Goal: Find specific fact: Find specific fact

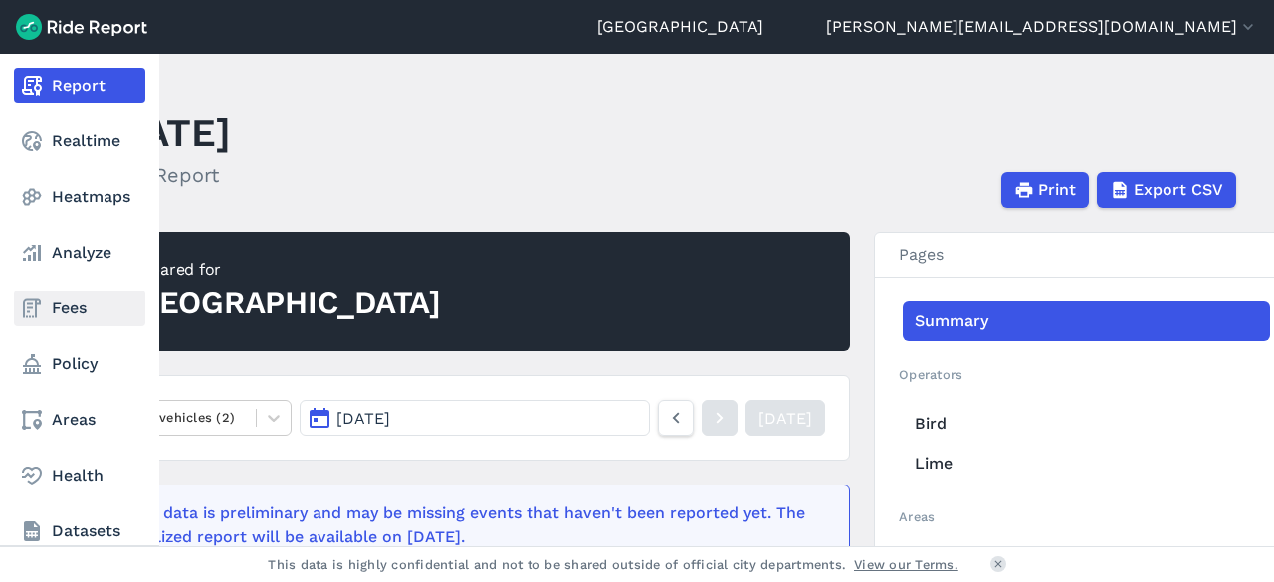
click at [49, 321] on link "Fees" at bounding box center [79, 309] width 131 height 36
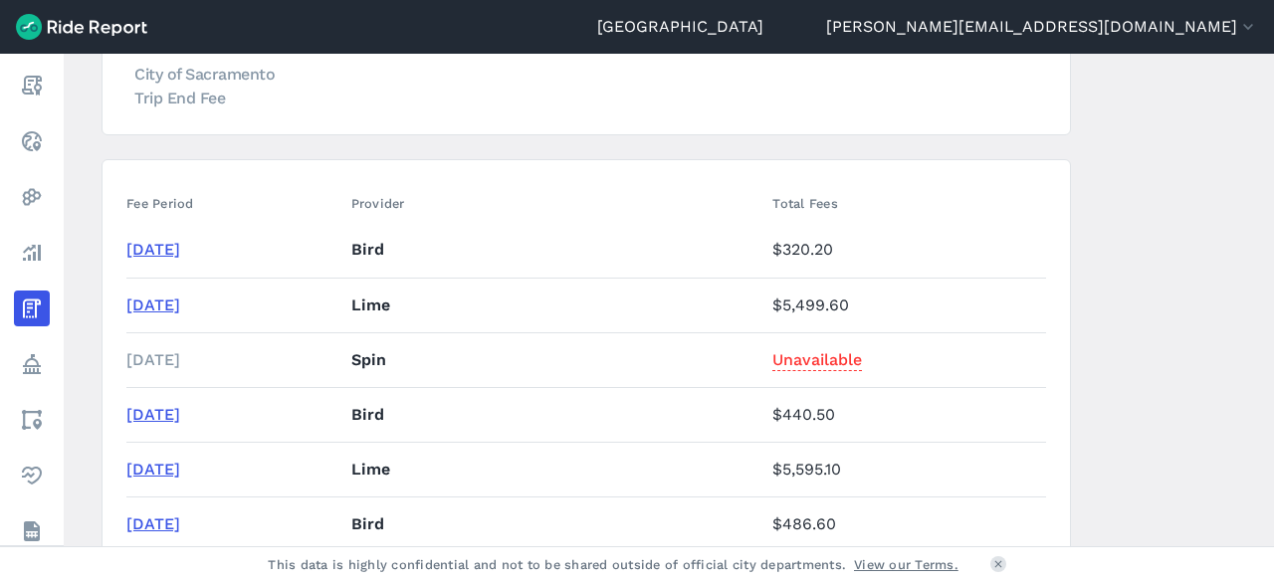
scroll to position [299, 0]
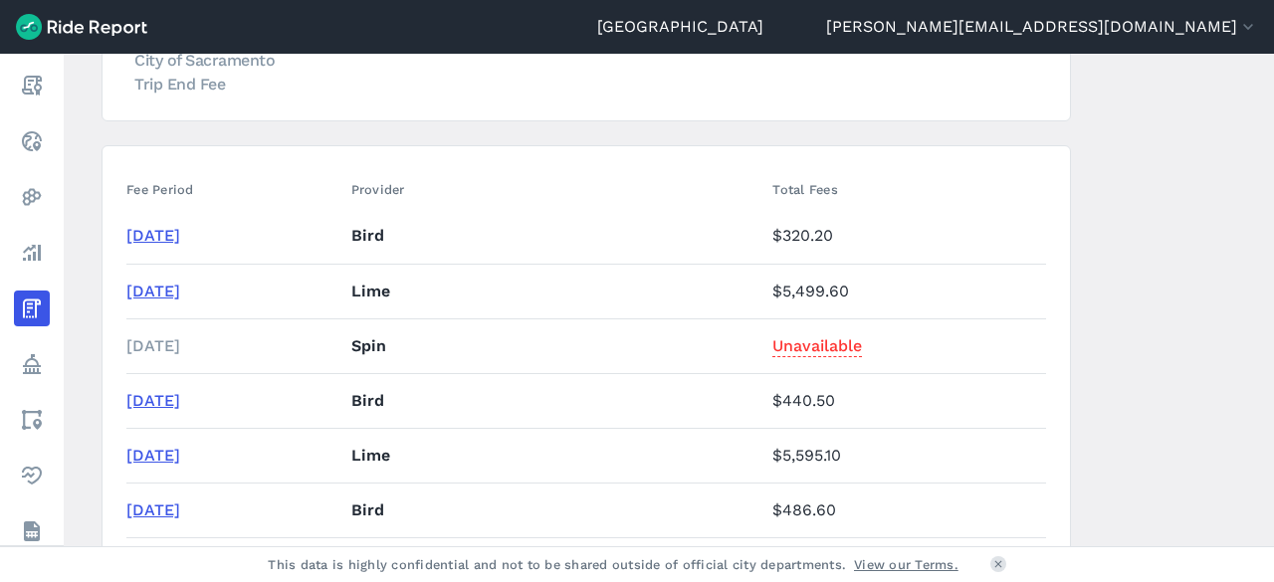
click at [180, 294] on link "[DATE]" at bounding box center [153, 291] width 54 height 19
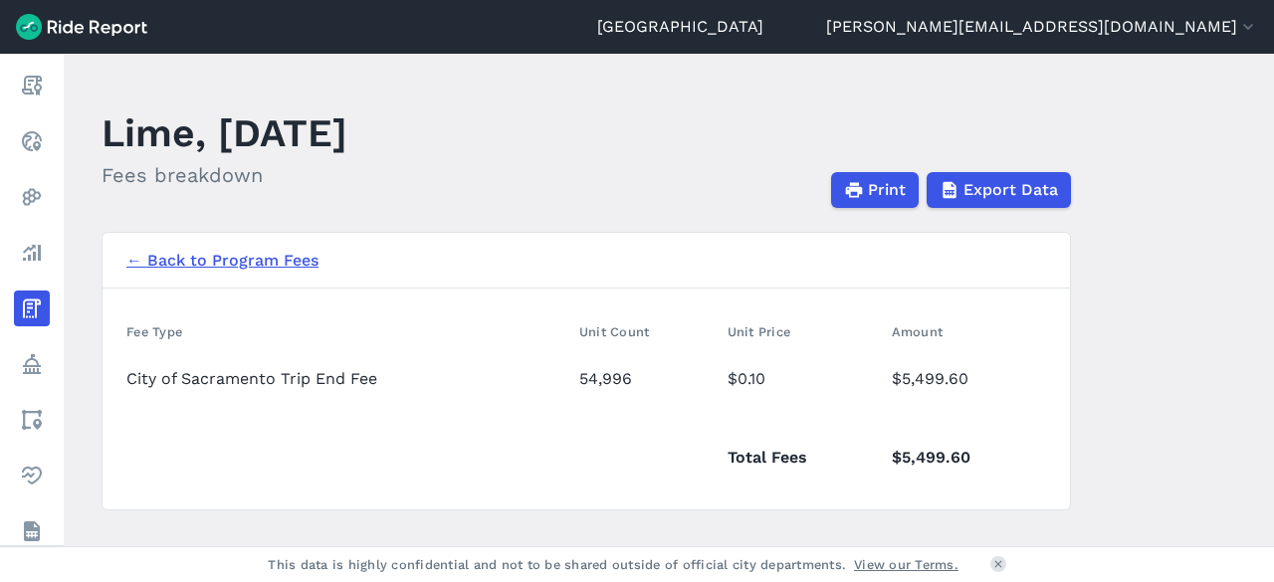
click at [577, 378] on td "54,996" at bounding box center [645, 378] width 148 height 55
drag, startPoint x: 580, startPoint y: 377, endPoint x: 632, endPoint y: 377, distance: 51.7
click at [632, 377] on td "54,996" at bounding box center [645, 378] width 148 height 55
copy td "54,996"
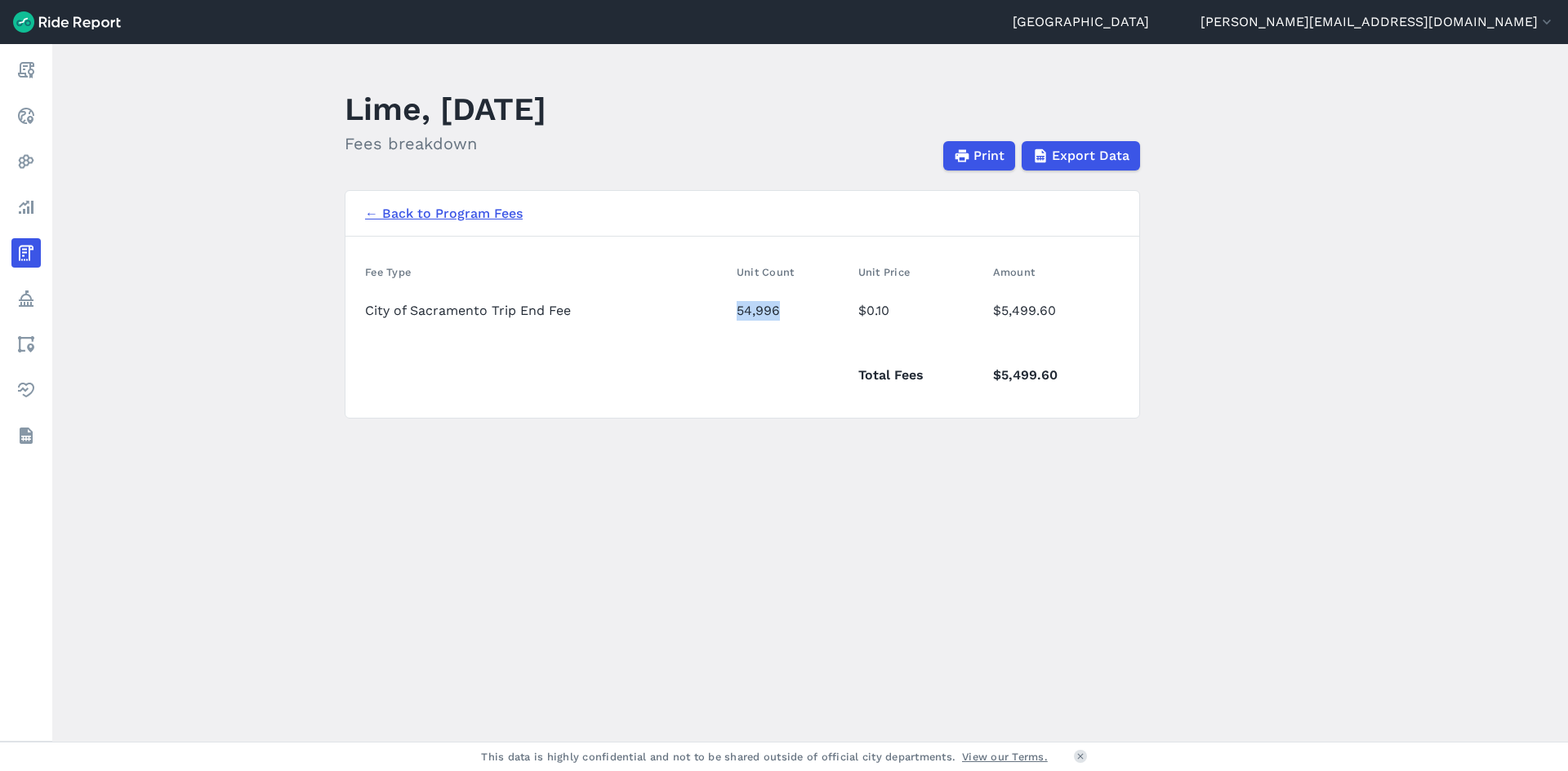
click at [446, 213] on link "← Back to Program Fees" at bounding box center [444, 214] width 158 height 20
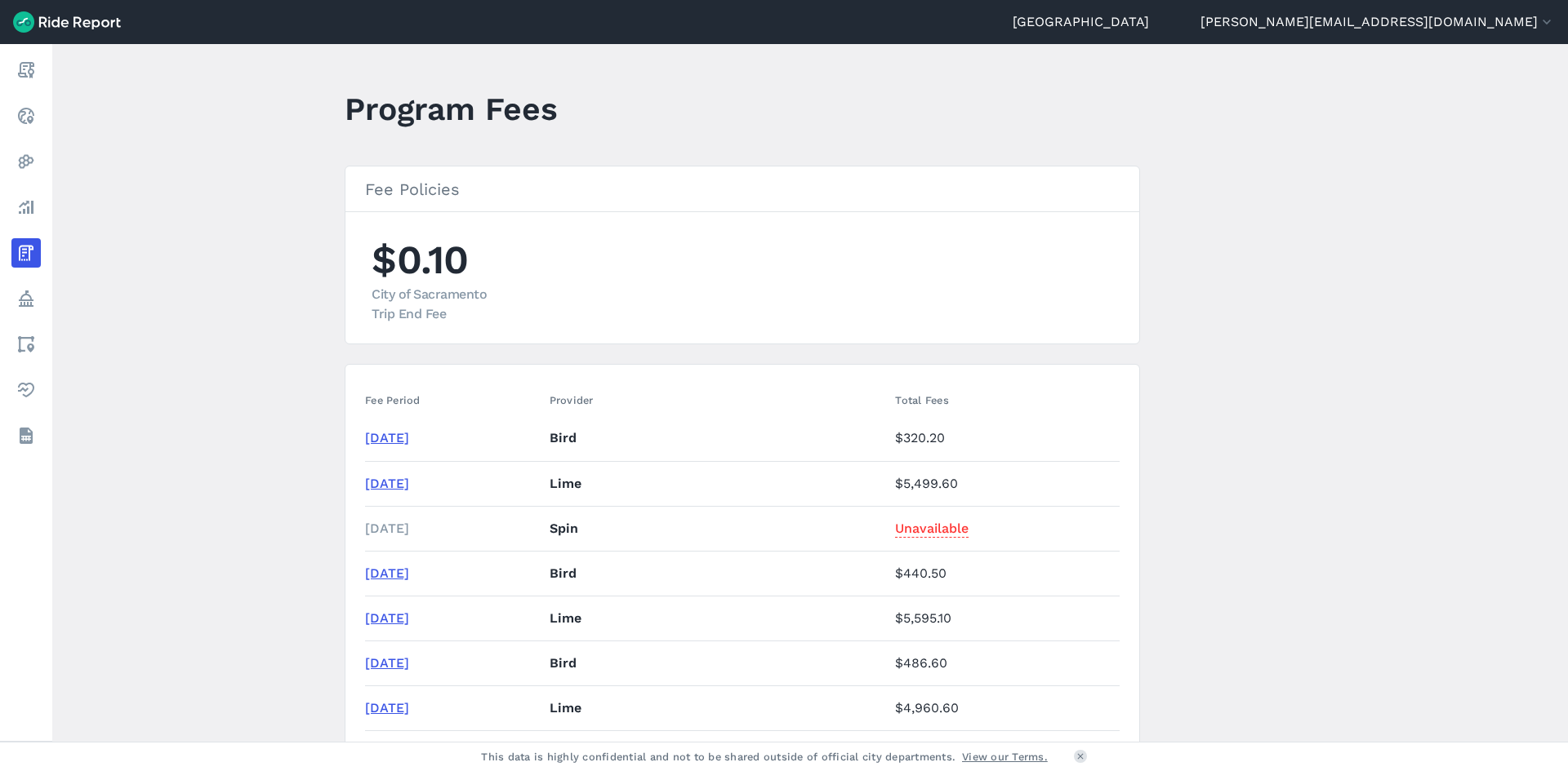
click at [403, 436] on link "[DATE]" at bounding box center [387, 437] width 44 height 16
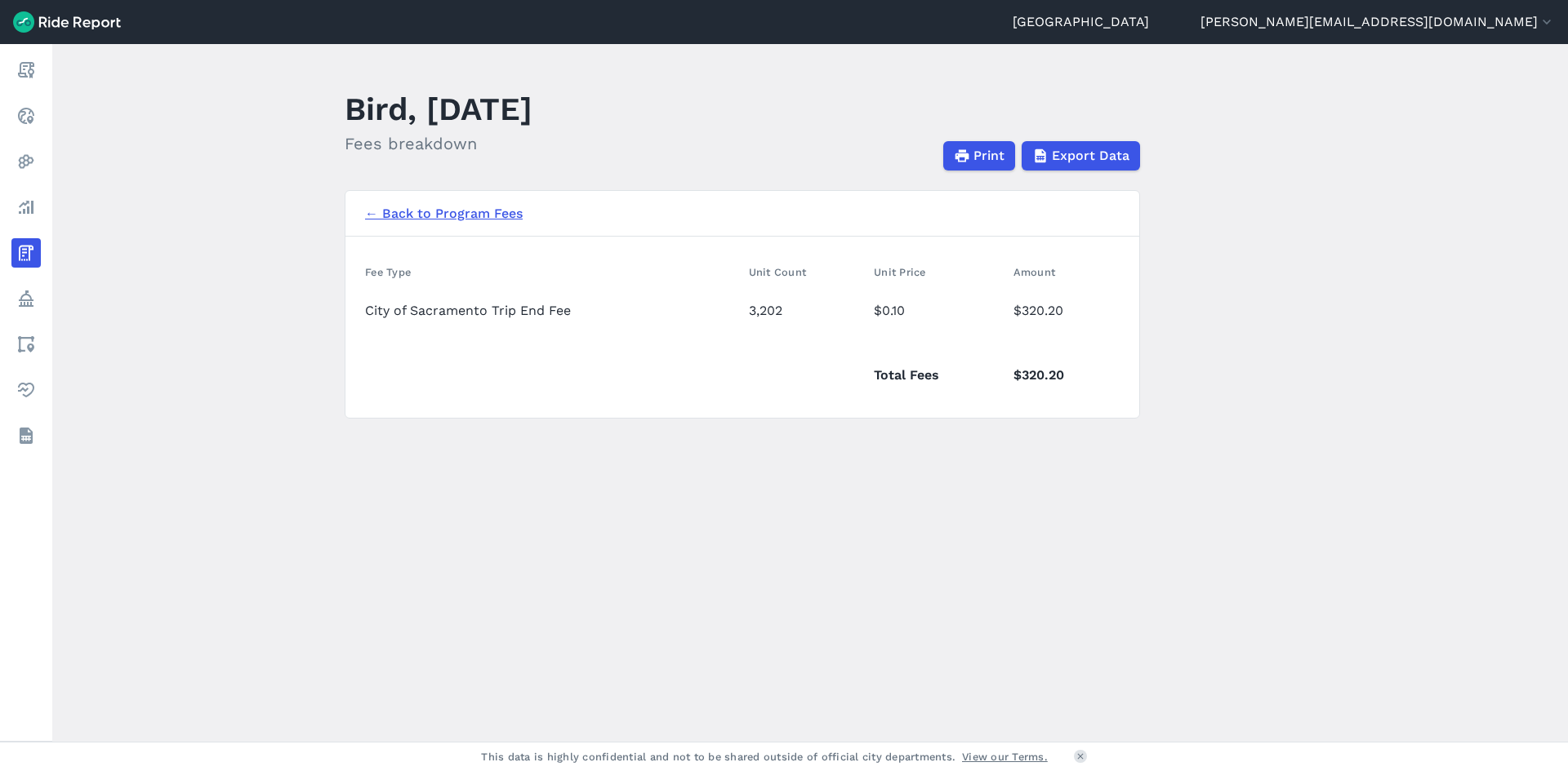
click at [746, 308] on td "3,202" at bounding box center [805, 310] width 126 height 45
drag, startPoint x: 749, startPoint y: 309, endPoint x: 784, endPoint y: 309, distance: 35.0
click at [784, 309] on td "3,202" at bounding box center [805, 310] width 126 height 45
copy td "3,202"
click at [425, 215] on link "← Back to Program Fees" at bounding box center [444, 214] width 158 height 20
